Goal: Information Seeking & Learning: Find specific fact

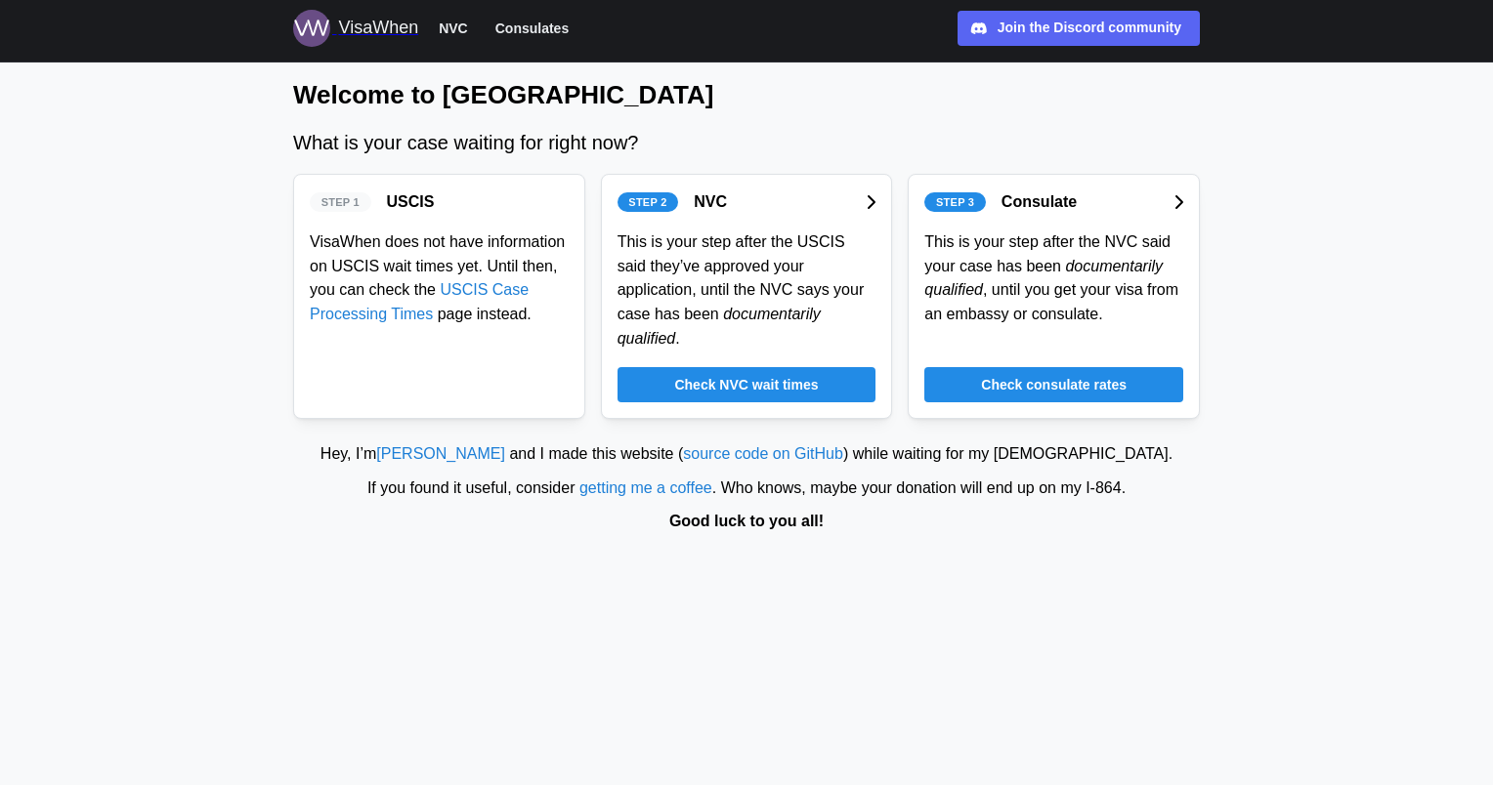
click at [1019, 368] on span "Check consulate rates" at bounding box center [1054, 384] width 146 height 33
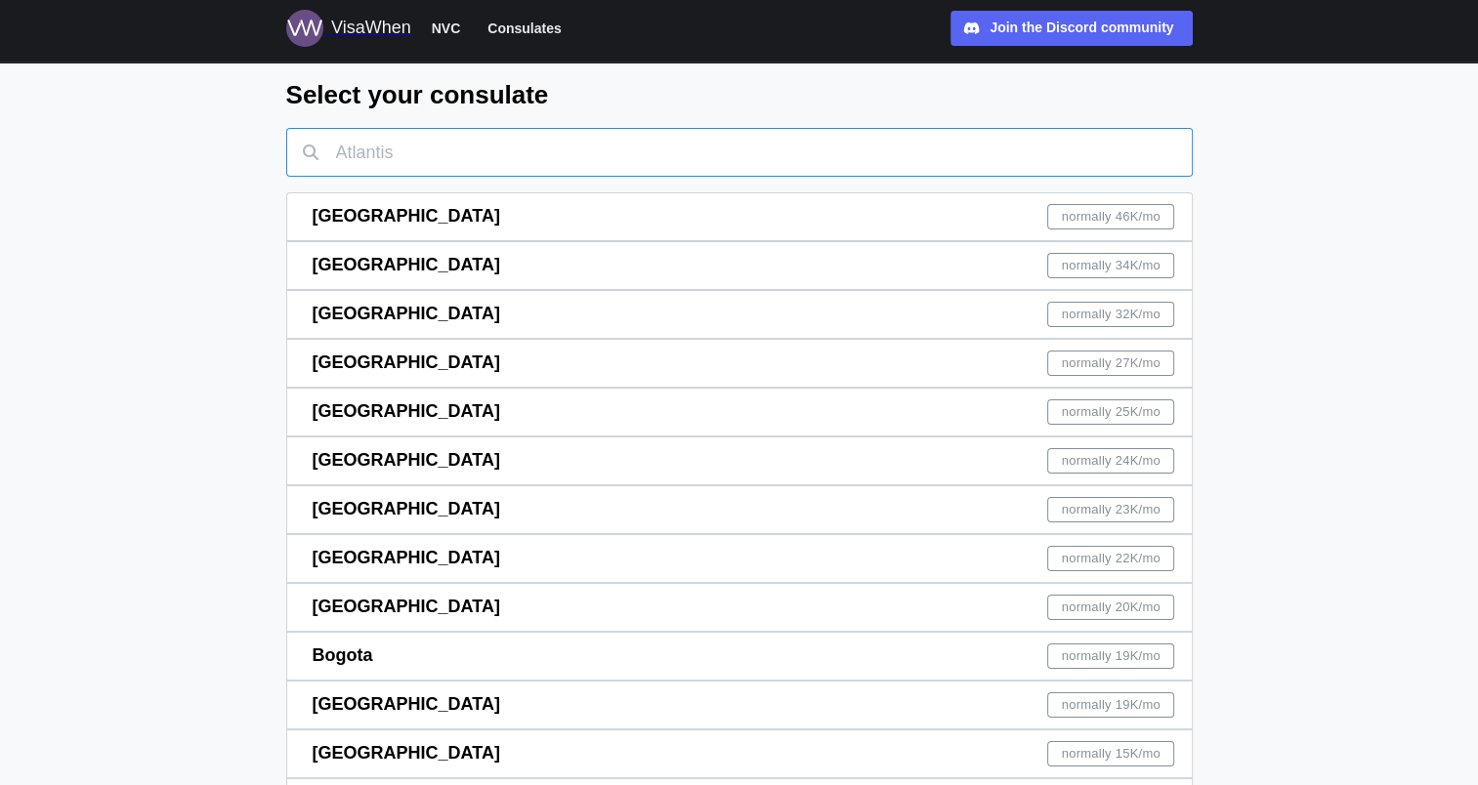
click at [867, 145] on input "text" at bounding box center [739, 152] width 906 height 49
type input ";"
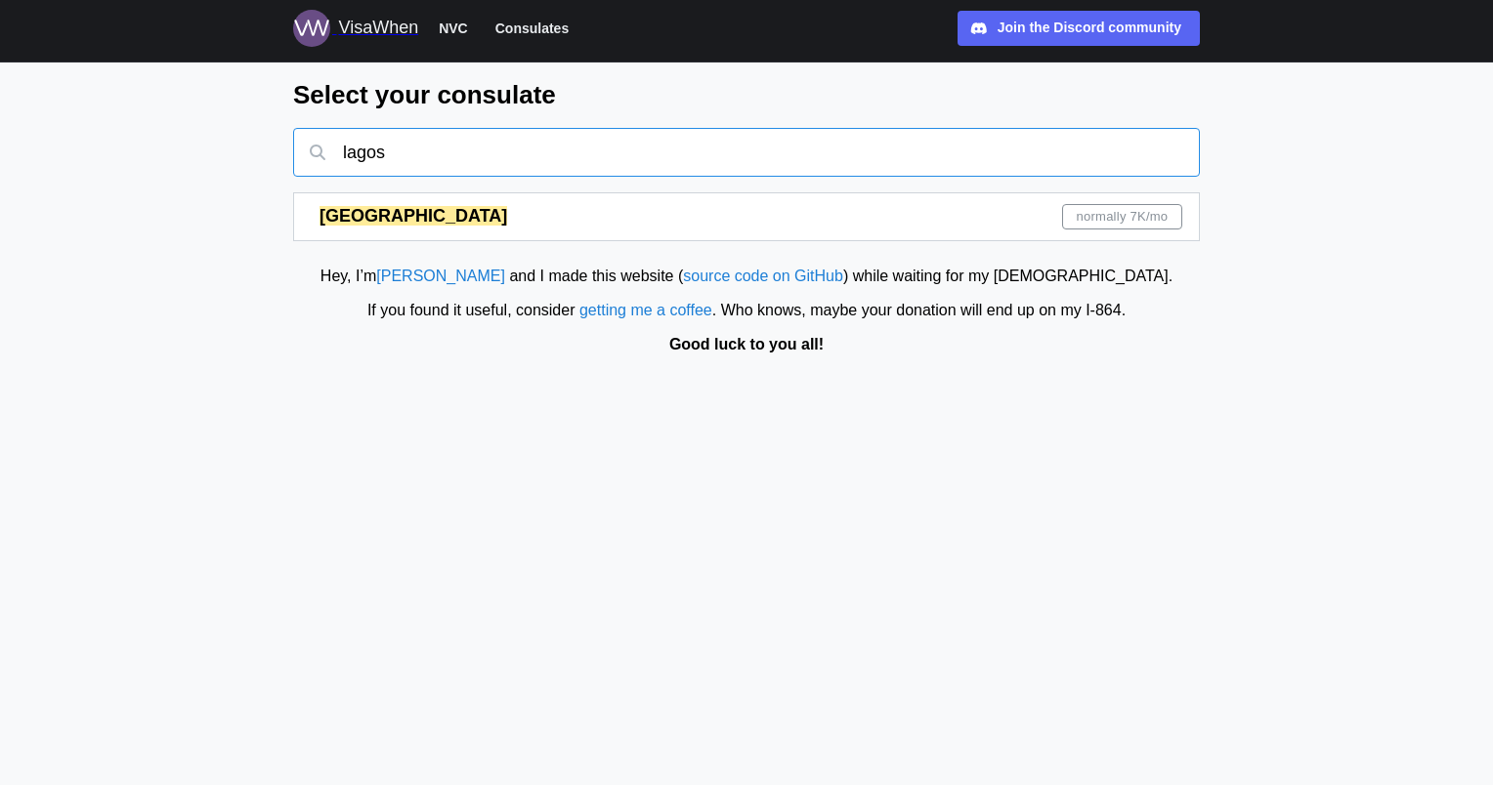
type input "lagos"
click at [1096, 230] on div "Lagos normally 7K /mo" at bounding box center [750, 216] width 862 height 47
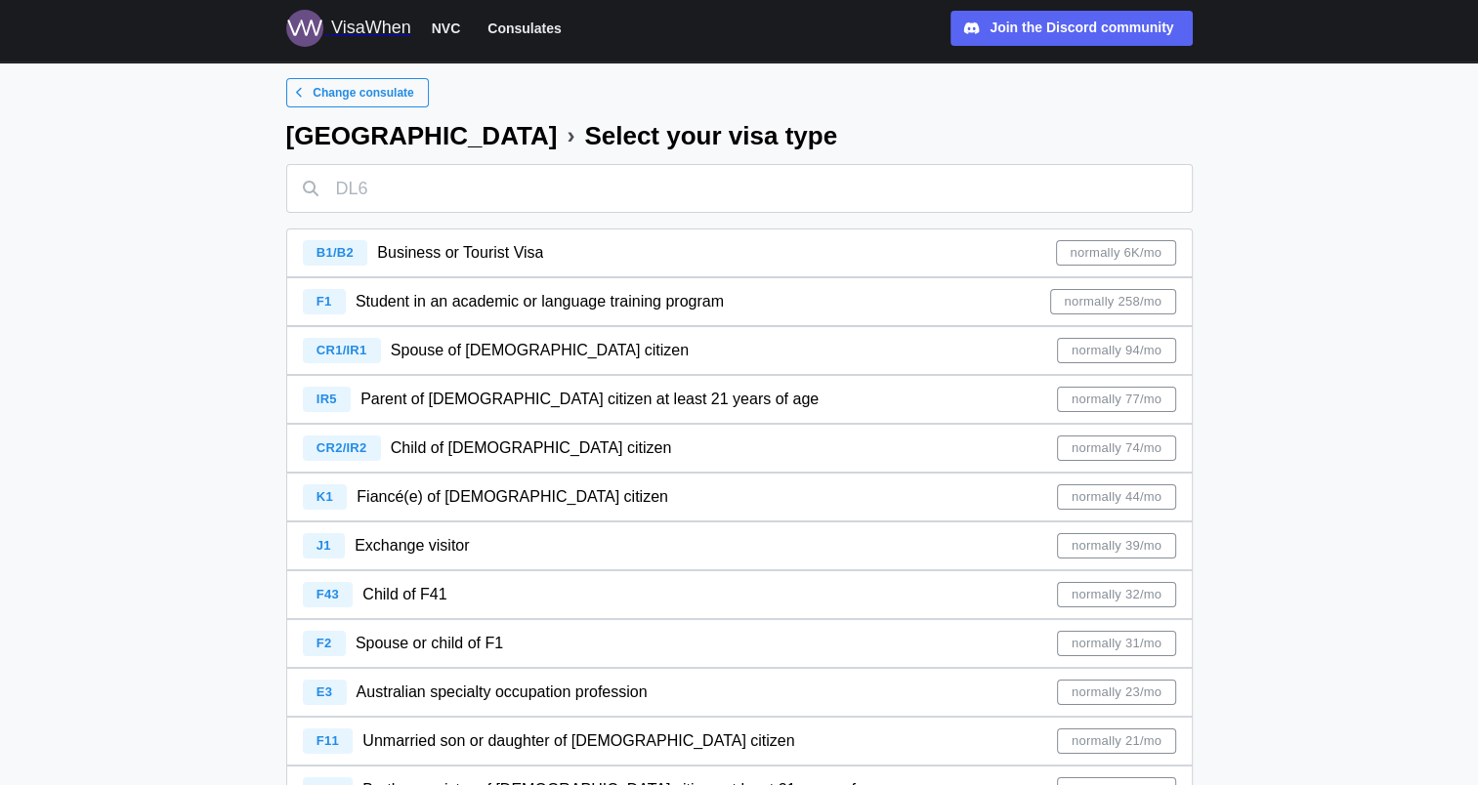
click at [1147, 342] on span "normally 94/mo" at bounding box center [1117, 350] width 90 height 23
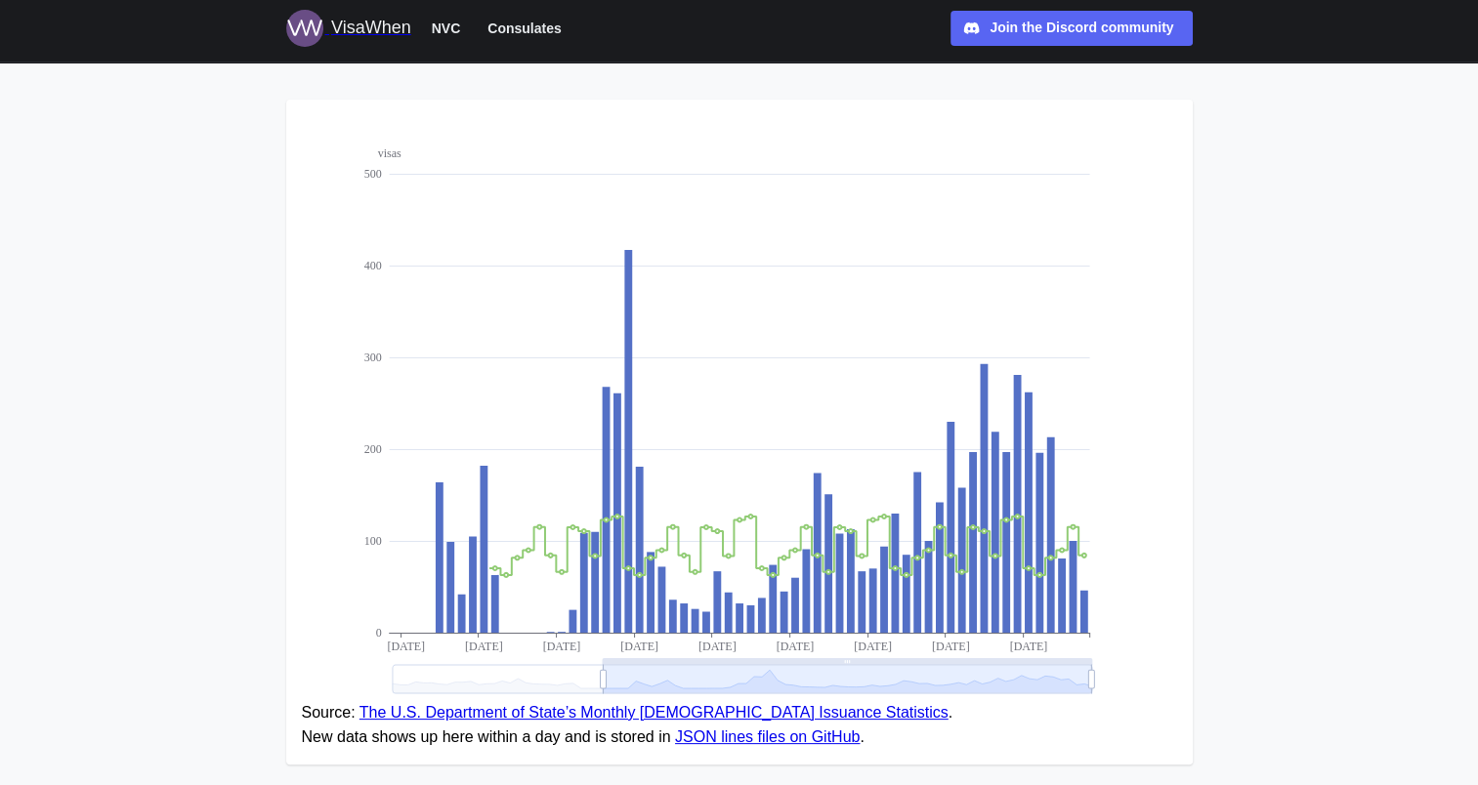
scroll to position [206, 0]
